Goal: Task Accomplishment & Management: Manage account settings

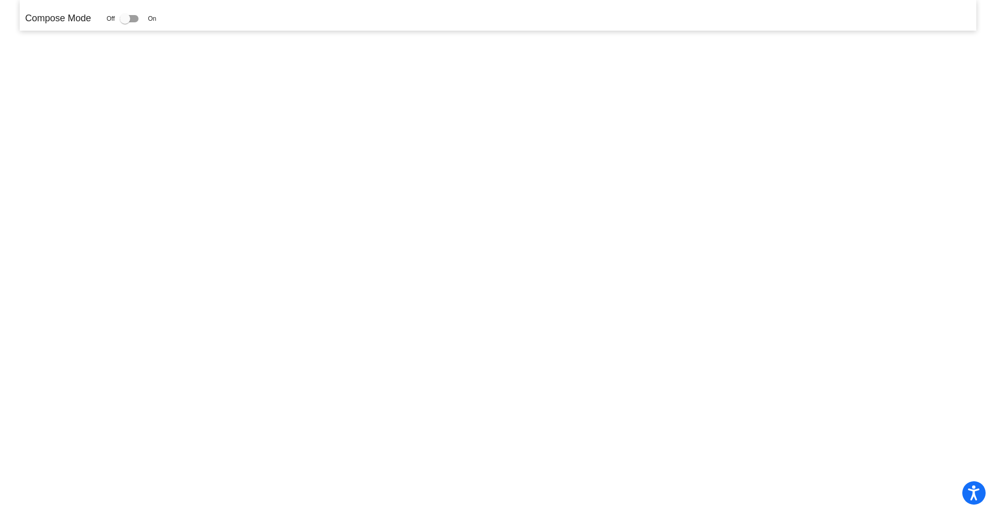
click at [130, 20] on div at bounding box center [125, 18] width 10 height 10
click at [125, 22] on input "checkbox" at bounding box center [125, 22] width 1 height 1
drag, startPoint x: 129, startPoint y: 17, endPoint x: 352, endPoint y: 1, distance: 223.7
click at [129, 17] on div at bounding box center [125, 18] width 10 height 10
click at [125, 22] on input "checkbox" at bounding box center [125, 22] width 1 height 1
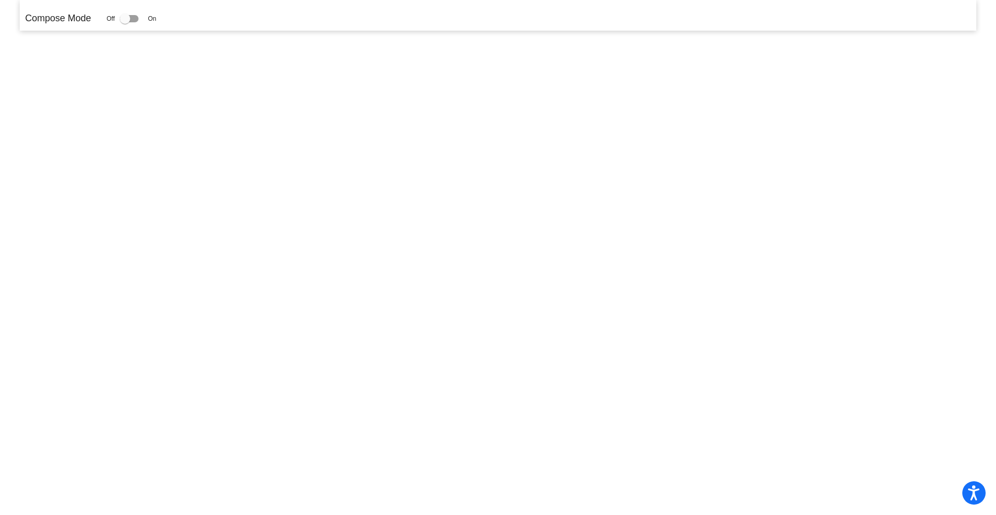
checkbox input "false"
click at [130, 18] on div at bounding box center [125, 18] width 10 height 10
click at [125, 22] on input "checkbox" at bounding box center [125, 22] width 1 height 1
checkbox input "true"
click at [130, 21] on div at bounding box center [125, 18] width 10 height 10
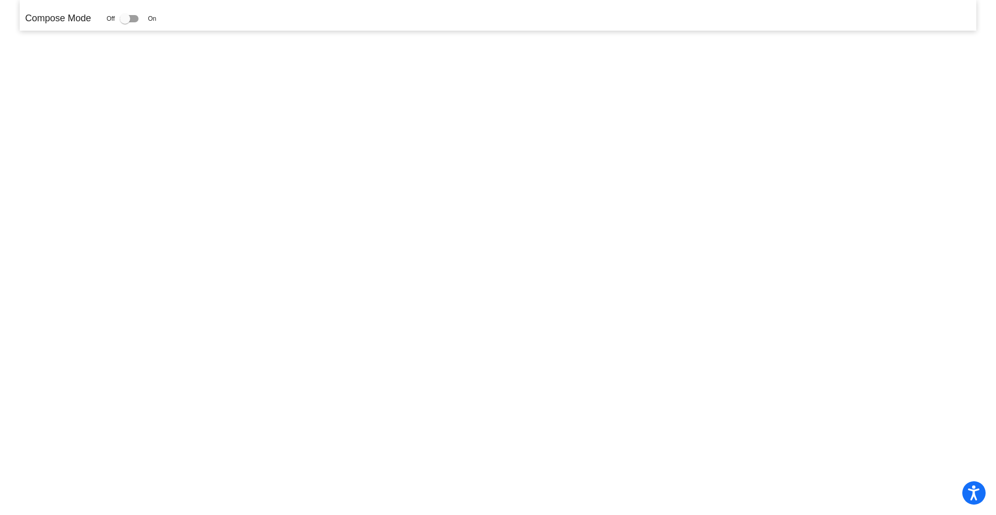
click at [125, 22] on input "checkbox" at bounding box center [125, 22] width 1 height 1
checkbox input "true"
drag, startPoint x: 132, startPoint y: 21, endPoint x: 158, endPoint y: 19, distance: 25.5
click at [156, 19] on div "Off On" at bounding box center [131, 18] width 50 height 12
drag, startPoint x: 128, startPoint y: 17, endPoint x: 149, endPoint y: 17, distance: 21.3
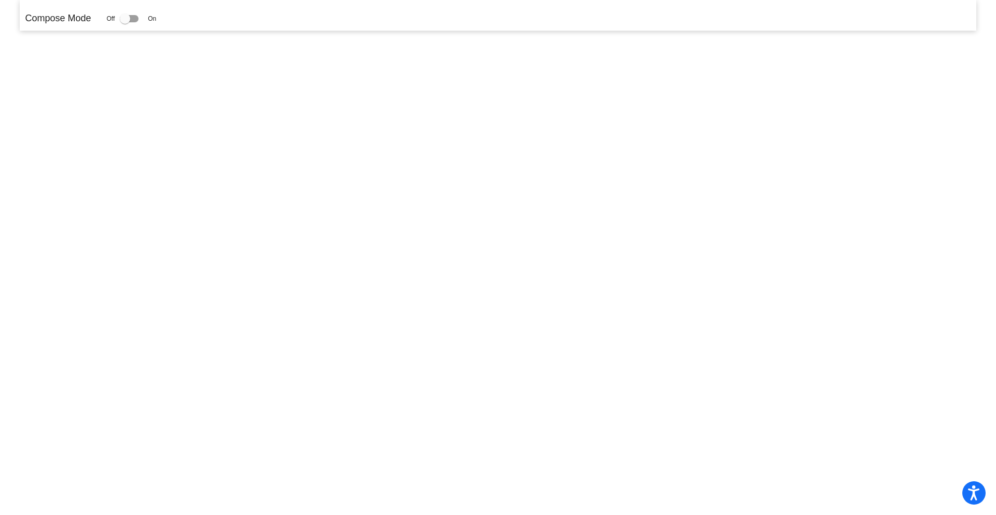
click at [149, 17] on div "Off On" at bounding box center [131, 18] width 50 height 12
drag, startPoint x: 128, startPoint y: 17, endPoint x: 180, endPoint y: 17, distance: 52.4
click at [174, 18] on div "Compose Mode Off On" at bounding box center [498, 18] width 946 height 14
drag, startPoint x: 128, startPoint y: 21, endPoint x: 157, endPoint y: 27, distance: 29.3
click at [157, 27] on div "Compose Mode Off On" at bounding box center [498, 15] width 956 height 31
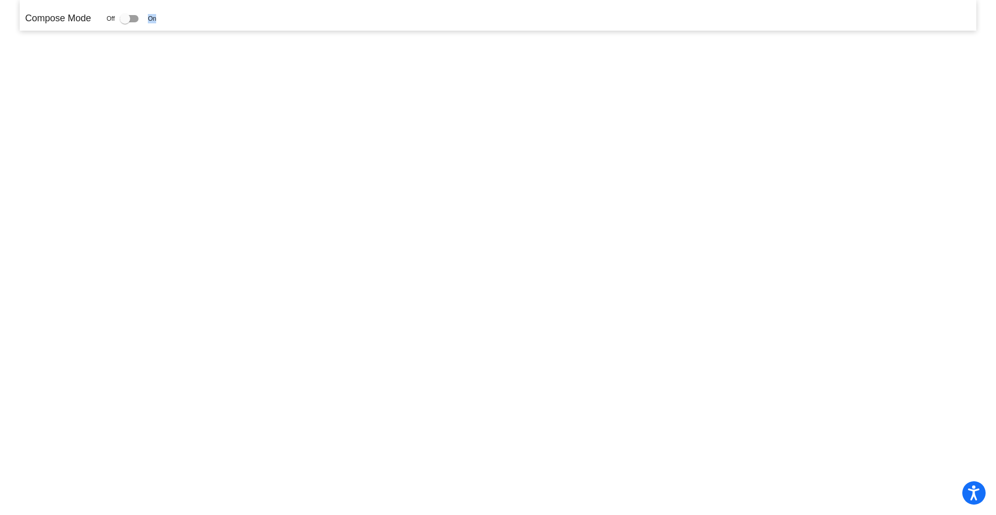
click at [155, 19] on span "On" at bounding box center [152, 18] width 8 height 9
click at [143, 15] on label at bounding box center [131, 18] width 23 height 12
click at [125, 22] on input "checkbox" at bounding box center [125, 22] width 1 height 1
click at [130, 13] on div at bounding box center [125, 18] width 10 height 10
click at [125, 22] on input "checkbox" at bounding box center [125, 22] width 1 height 1
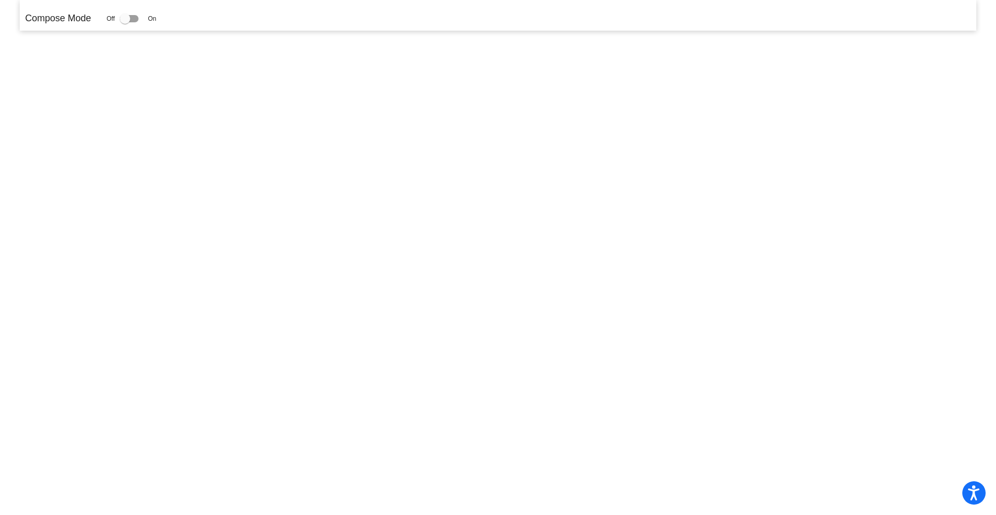
drag, startPoint x: 132, startPoint y: 15, endPoint x: 152, endPoint y: 16, distance: 19.7
click at [152, 16] on div "Off On" at bounding box center [131, 18] width 50 height 12
drag, startPoint x: 143, startPoint y: 21, endPoint x: 538, endPoint y: 42, distance: 395.4
click at [308, 21] on div "Compose Mode Off On" at bounding box center [498, 18] width 946 height 14
click at [140, 12] on label at bounding box center [131, 18] width 23 height 12
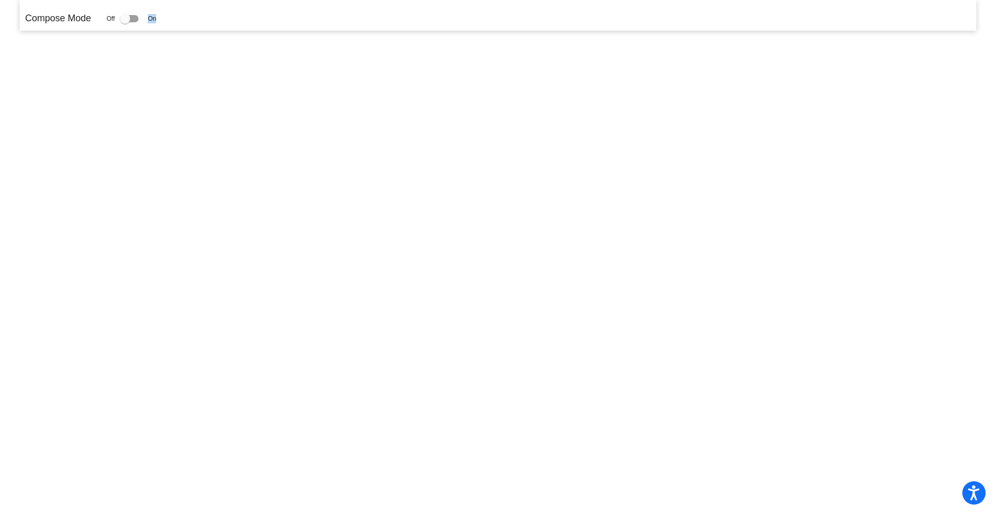
click at [125, 22] on input "checkbox" at bounding box center [125, 22] width 1 height 1
click at [135, 16] on div at bounding box center [129, 18] width 19 height 7
click at [125, 22] on input "checkbox" at bounding box center [125, 22] width 1 height 1
checkbox input "false"
drag, startPoint x: 134, startPoint y: 16, endPoint x: 232, endPoint y: 21, distance: 97.7
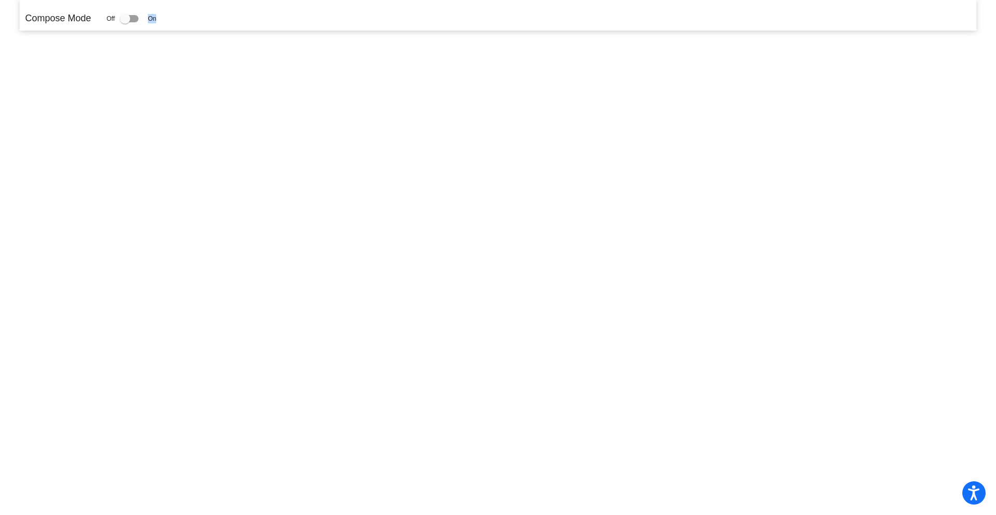
click at [278, 26] on div "Compose Mode Off On" at bounding box center [498, 15] width 956 height 31
drag, startPoint x: 127, startPoint y: 23, endPoint x: 443, endPoint y: 20, distance: 316.0
click at [442, 20] on div "Compose Mode Off On" at bounding box center [498, 18] width 946 height 14
drag, startPoint x: 505, startPoint y: 93, endPoint x: 442, endPoint y: 125, distance: 71.0
click at [429, 119] on mat-sidenav-content "Compose Mode Off On" at bounding box center [498, 257] width 996 height 515
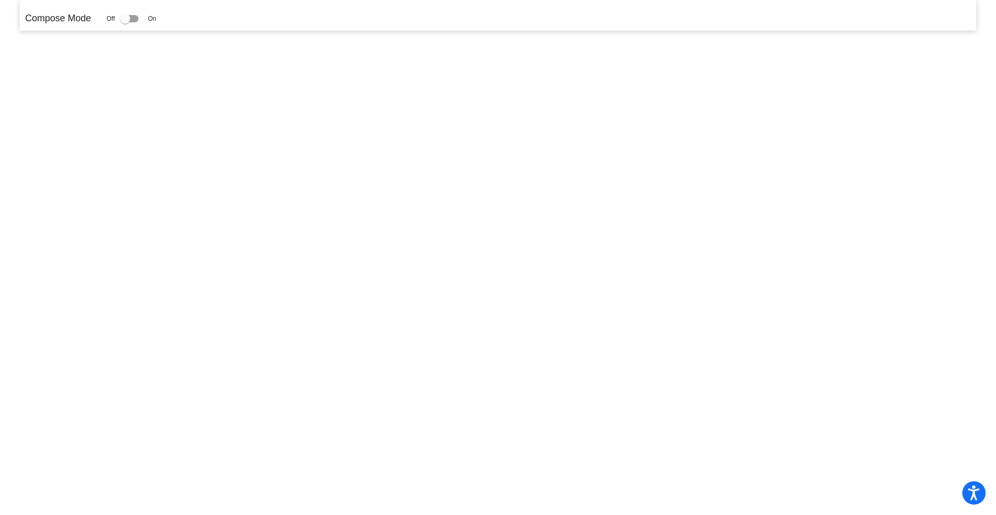
drag, startPoint x: 620, startPoint y: 152, endPoint x: 733, endPoint y: 150, distance: 113.1
click at [647, 155] on mat-sidenav-content "Compose Mode Off On" at bounding box center [498, 257] width 996 height 515
click at [926, 147] on mat-sidenav-content "Compose Mode Off On" at bounding box center [498, 257] width 996 height 515
drag, startPoint x: 723, startPoint y: 146, endPoint x: 976, endPoint y: 43, distance: 273.9
click at [976, 43] on mat-sidenav-content "Compose Mode Off On" at bounding box center [498, 257] width 996 height 515
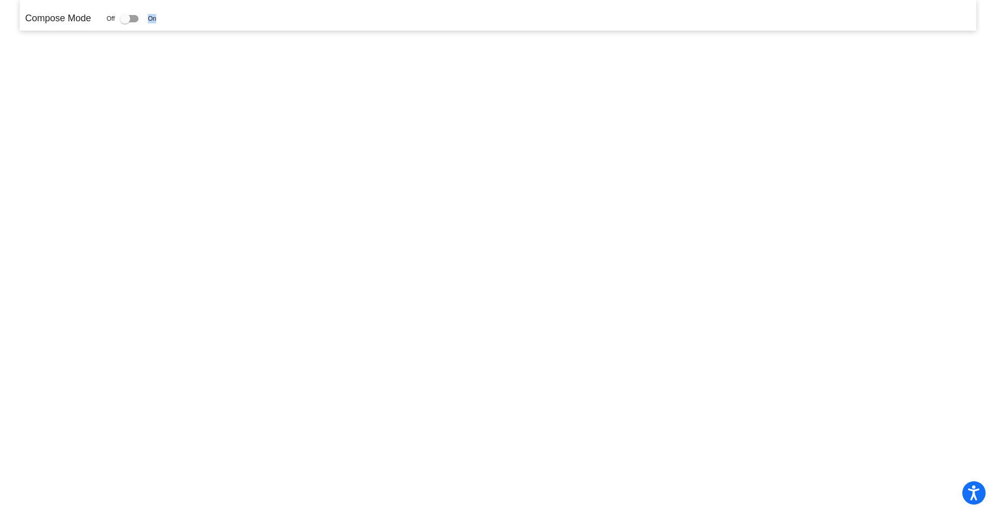
drag, startPoint x: 132, startPoint y: 17, endPoint x: 164, endPoint y: 24, distance: 33.4
click at [166, 23] on div "Compose Mode Off On" at bounding box center [498, 18] width 946 height 14
drag, startPoint x: 131, startPoint y: 24, endPoint x: 198, endPoint y: 26, distance: 67.5
click at [200, 25] on div "Compose Mode Off On" at bounding box center [498, 18] width 946 height 14
drag, startPoint x: 120, startPoint y: 21, endPoint x: 217, endPoint y: 25, distance: 97.6
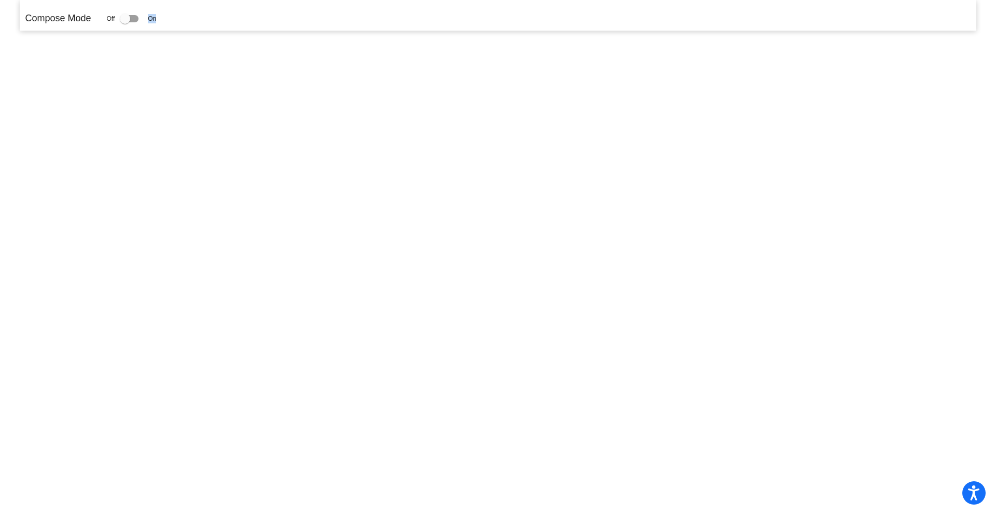
click at [210, 25] on div "Compose Mode Off On" at bounding box center [498, 15] width 956 height 31
click at [377, 24] on div "Compose Mode Off On" at bounding box center [498, 15] width 946 height 20
drag, startPoint x: 360, startPoint y: 16, endPoint x: 533, endPoint y: 2, distance: 174.4
click at [533, 2] on div "Compose Mode Off On" at bounding box center [498, 15] width 956 height 31
drag, startPoint x: 131, startPoint y: 16, endPoint x: 162, endPoint y: 15, distance: 31.2
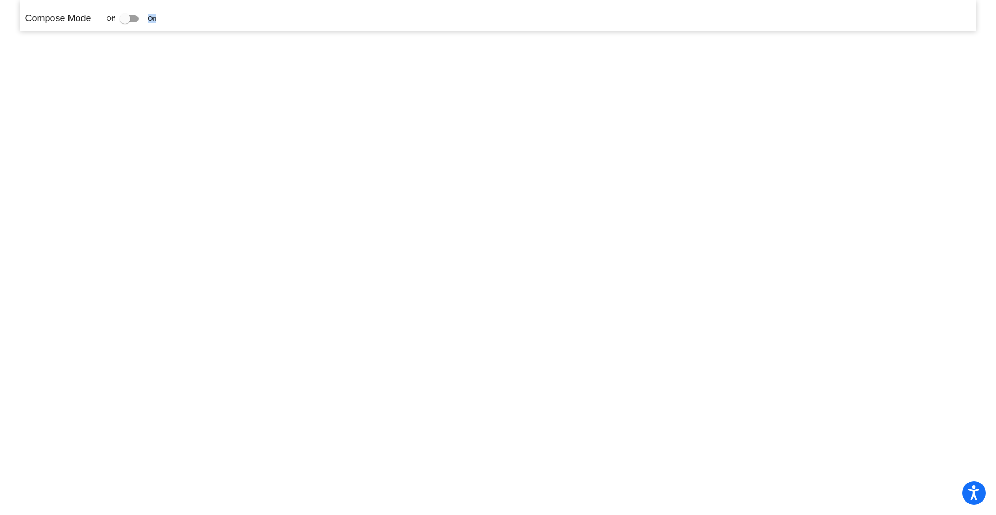
click at [162, 15] on div "Compose Mode Off On" at bounding box center [498, 18] width 946 height 14
drag, startPoint x: 118, startPoint y: 21, endPoint x: 177, endPoint y: 15, distance: 59.5
click at [162, 17] on div "Compose Mode Off On" at bounding box center [498, 18] width 946 height 14
click at [136, 19] on div at bounding box center [129, 18] width 19 height 7
click at [125, 22] on input "checkbox" at bounding box center [125, 22] width 1 height 1
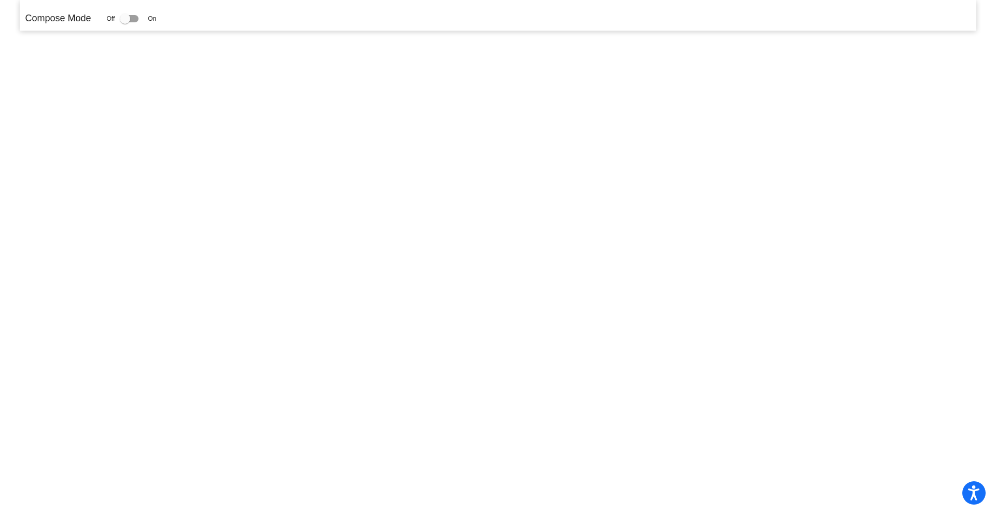
click at [130, 18] on div at bounding box center [125, 18] width 10 height 10
click at [125, 22] on input "checkbox" at bounding box center [125, 22] width 1 height 1
click at [143, 20] on label at bounding box center [131, 18] width 23 height 12
click at [125, 22] on input "checkbox" at bounding box center [125, 22] width 1 height 1
click at [143, 20] on label at bounding box center [131, 18] width 23 height 12
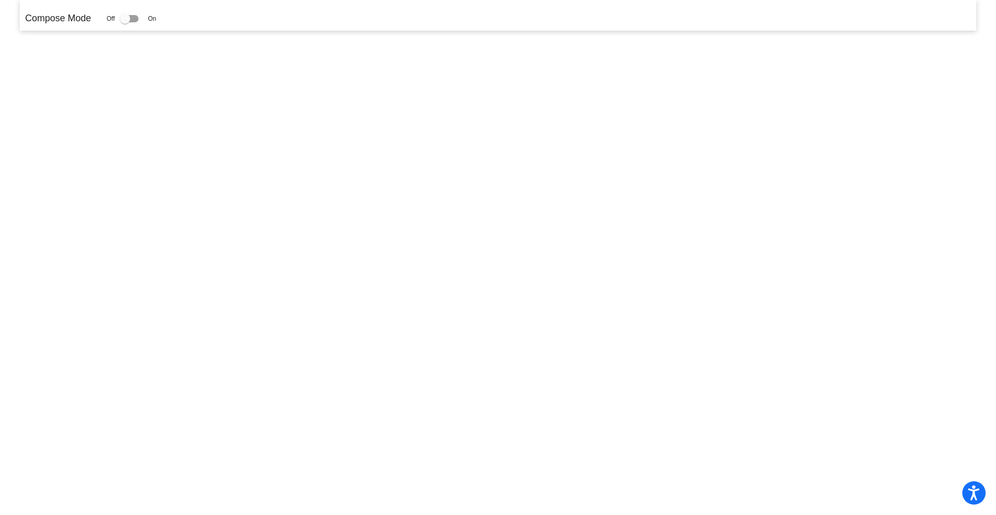
click at [125, 22] on input "checkbox" at bounding box center [125, 22] width 1 height 1
click at [139, 19] on div at bounding box center [129, 18] width 19 height 7
click at [125, 22] on input "checkbox" at bounding box center [125, 22] width 1 height 1
drag, startPoint x: 134, startPoint y: 19, endPoint x: 128, endPoint y: 19, distance: 6.8
click at [134, 20] on div at bounding box center [129, 18] width 19 height 7
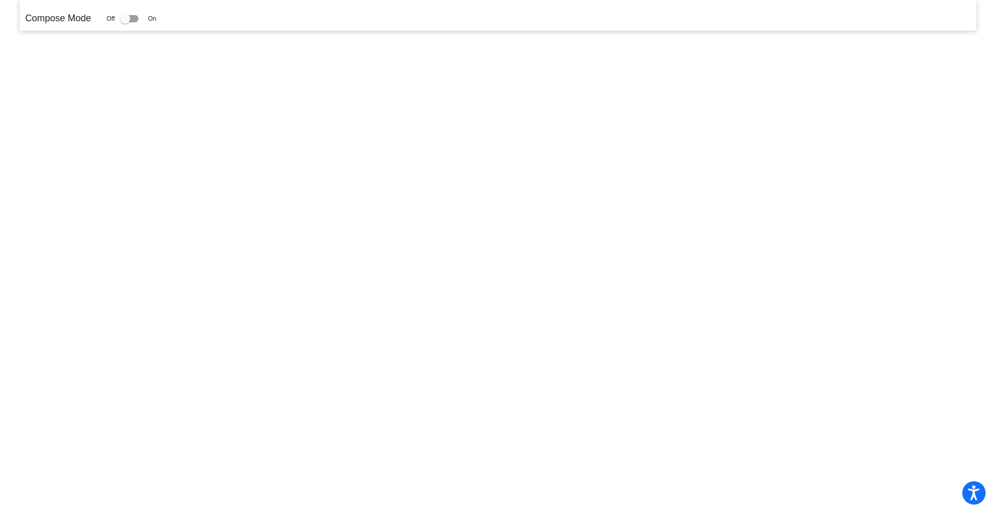
click at [125, 22] on input "checkbox" at bounding box center [125, 22] width 1 height 1
click at [127, 19] on div at bounding box center [125, 18] width 10 height 10
click at [125, 22] on input "checkbox" at bounding box center [125, 22] width 1 height 1
click at [127, 20] on div at bounding box center [125, 18] width 10 height 10
click at [125, 22] on input "checkbox" at bounding box center [125, 22] width 1 height 1
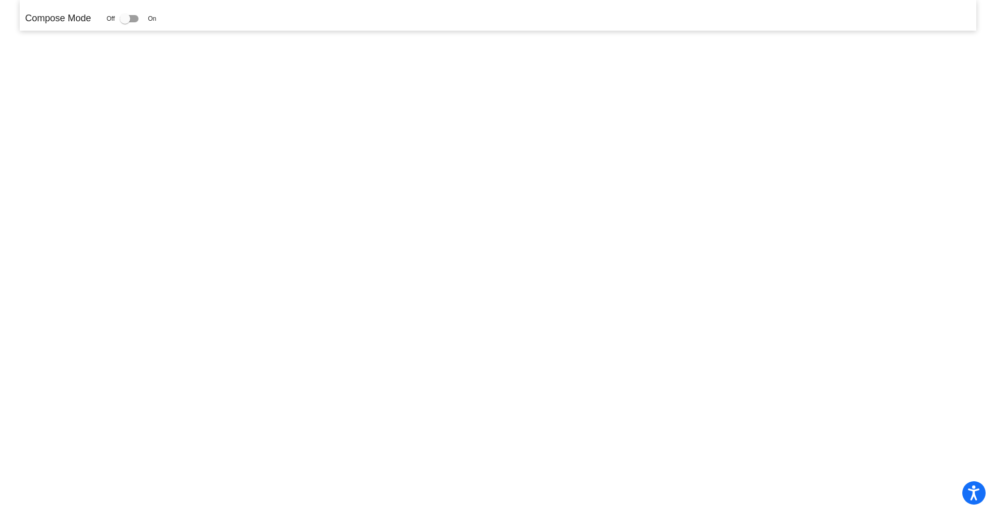
click at [127, 18] on div at bounding box center [125, 18] width 10 height 10
click at [125, 22] on input "checkbox" at bounding box center [125, 22] width 1 height 1
click at [135, 19] on div at bounding box center [129, 18] width 19 height 7
click at [125, 22] on input "checkbox" at bounding box center [125, 22] width 1 height 1
checkbox input "false"
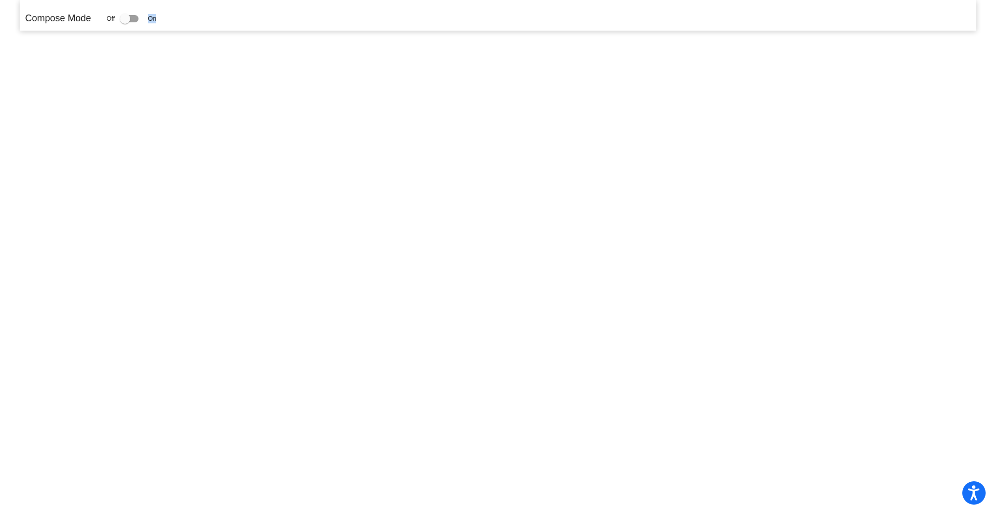
drag, startPoint x: 131, startPoint y: 20, endPoint x: 237, endPoint y: 17, distance: 105.9
click at [233, 19] on div "Compose Mode Off On" at bounding box center [498, 18] width 946 height 14
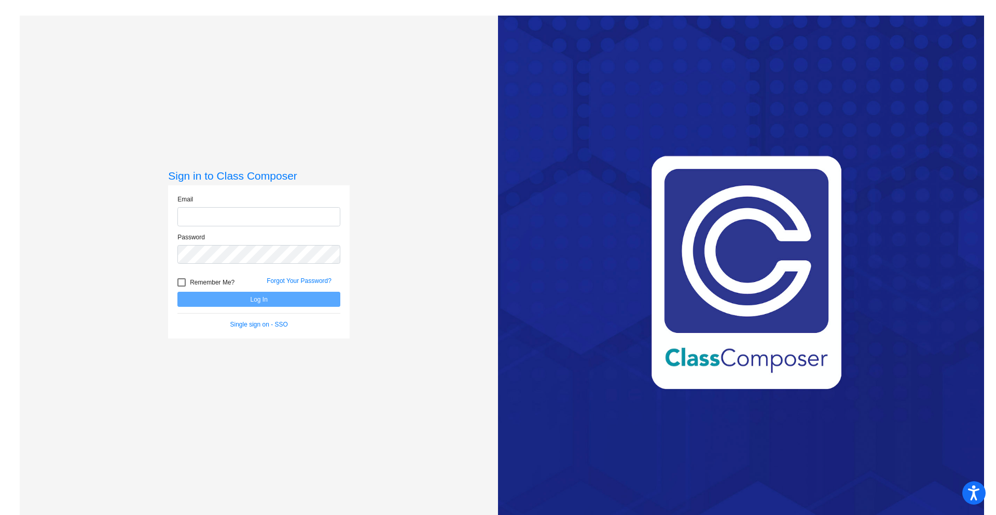
type input "[EMAIL_ADDRESS][DOMAIN_NAME]"
click at [239, 302] on button "Log In" at bounding box center [258, 299] width 163 height 15
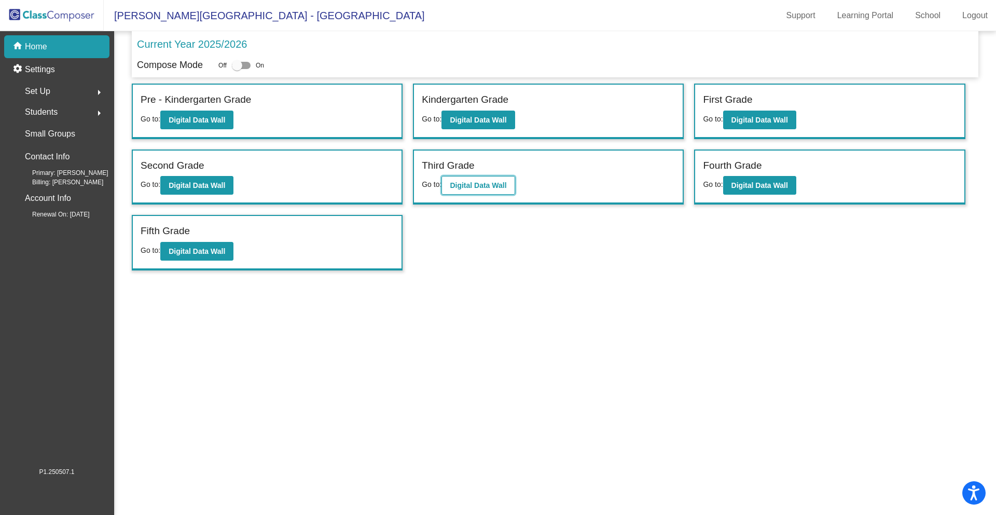
click at [482, 191] on button "Digital Data Wall" at bounding box center [478, 185] width 73 height 19
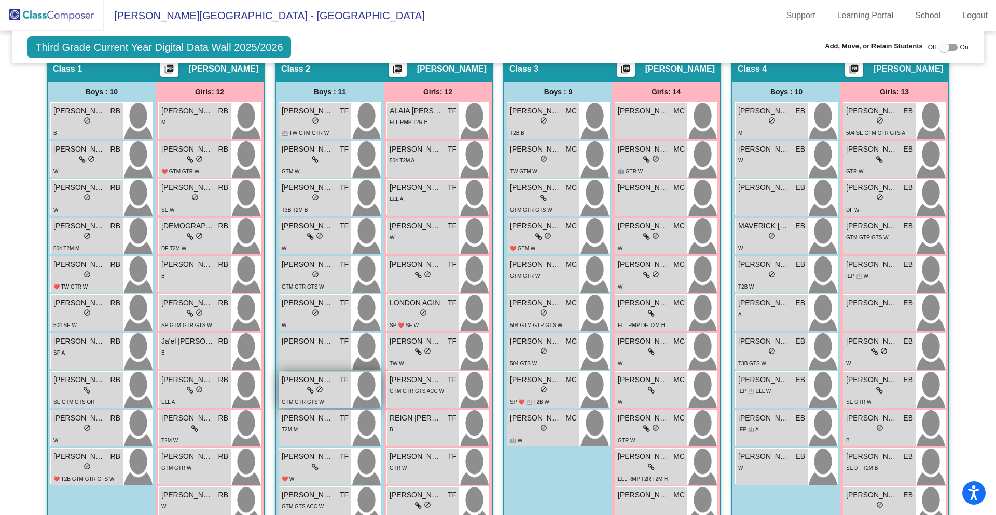
scroll to position [314, 0]
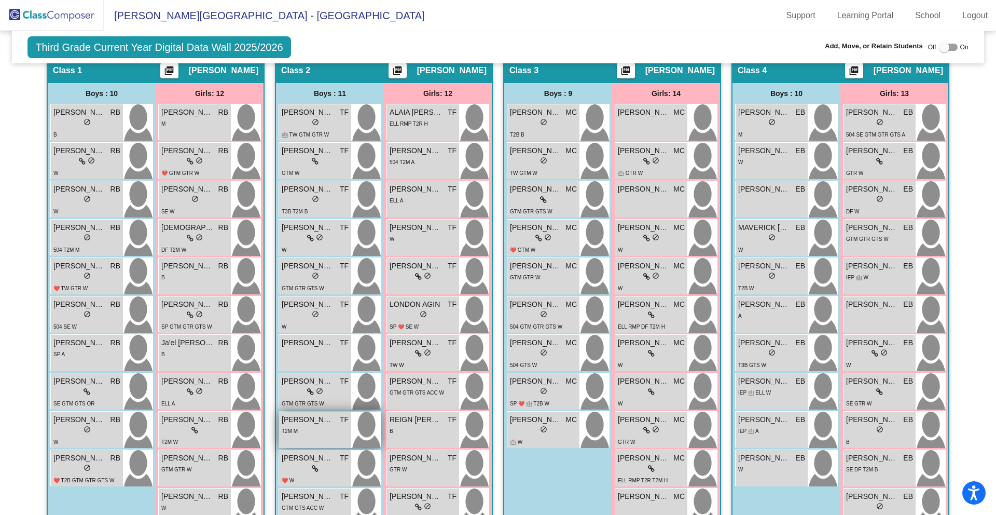
click at [333, 425] on div "T2M M" at bounding box center [315, 430] width 67 height 11
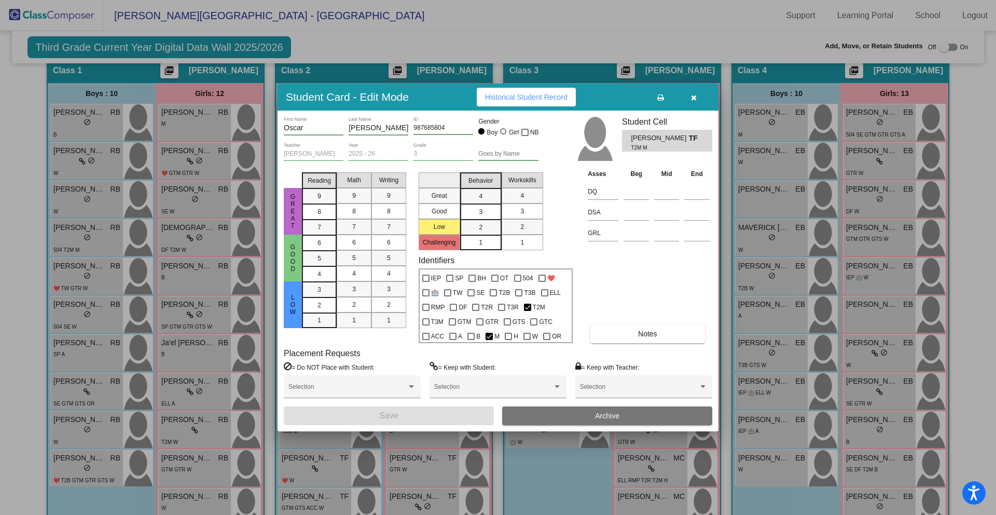
click at [601, 414] on span "Archive" at bounding box center [607, 415] width 24 height 8
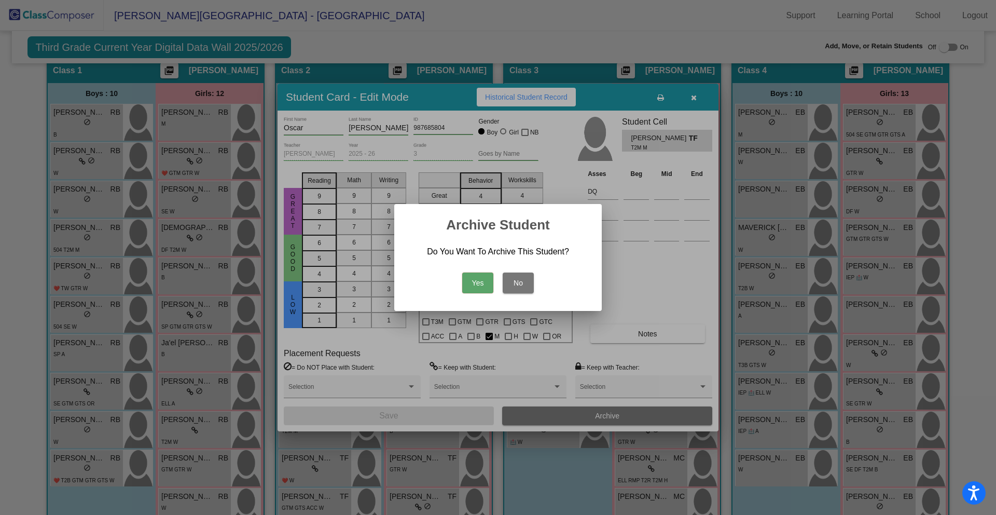
click at [485, 276] on button "Yes" at bounding box center [477, 282] width 31 height 21
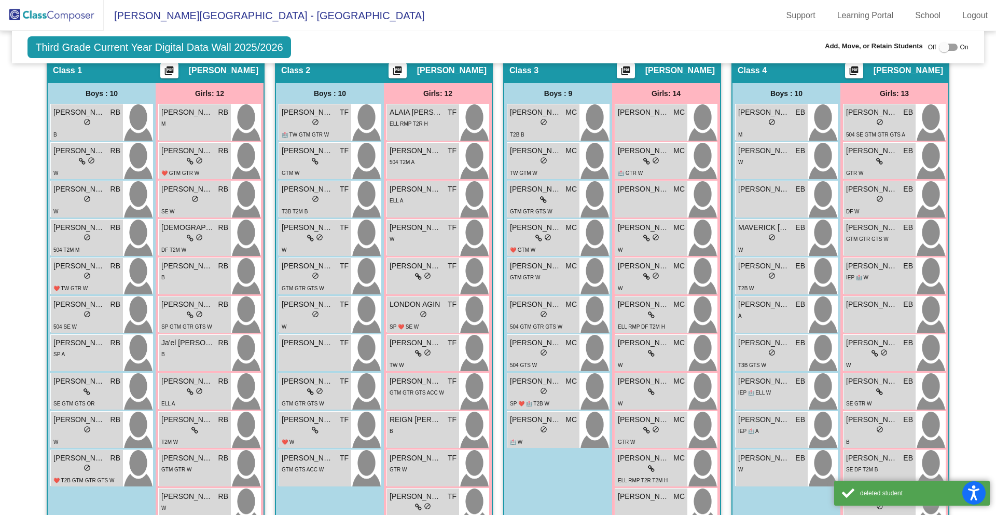
click at [491, 42] on div "Third Grade Current Year Digital Data Wall 2025/2026 Add, Move, or Retain Stude…" at bounding box center [498, 47] width 972 height 32
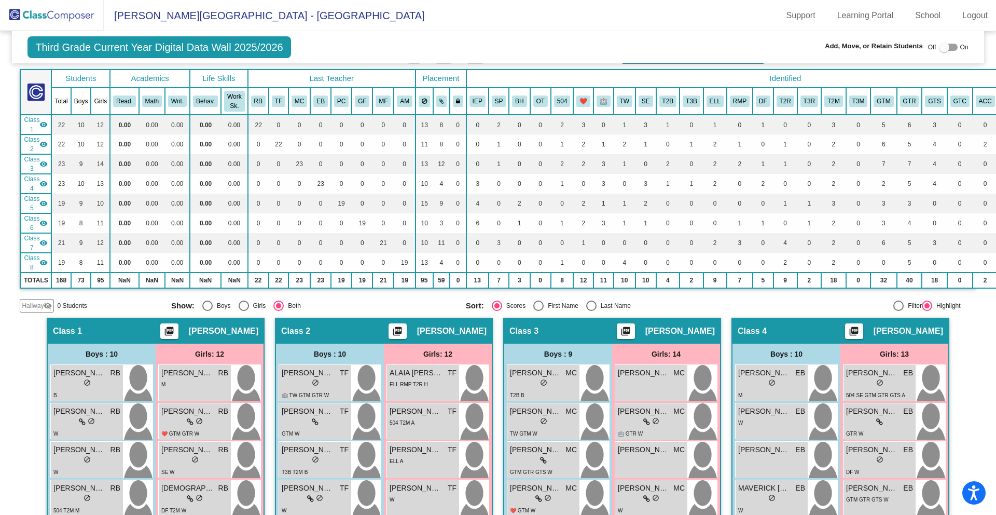
scroll to position [0, 0]
